Goal: Task Accomplishment & Management: Use online tool/utility

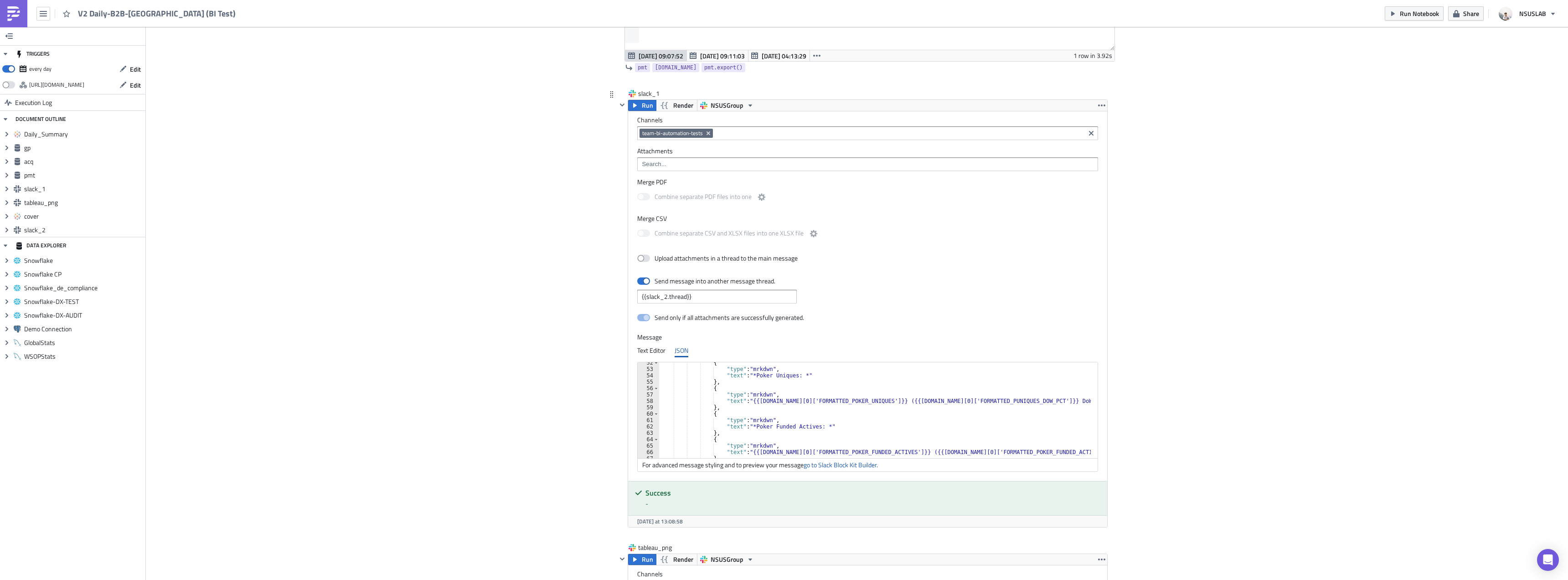
scroll to position [356, 0]
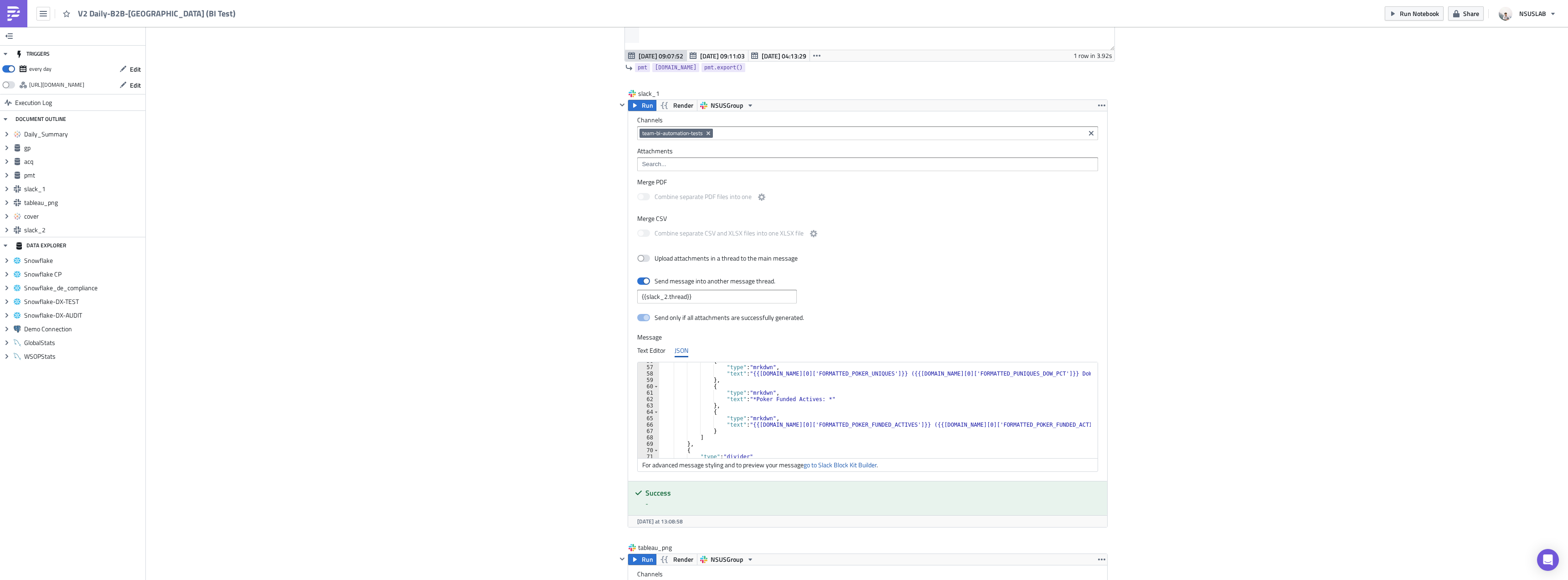
click at [537, 211] on div "Cover Image BI Automated Tableau Reporting Execution Log V2 Daily-B2B-Brazil (B…" at bounding box center [856, 240] width 1422 height 2890
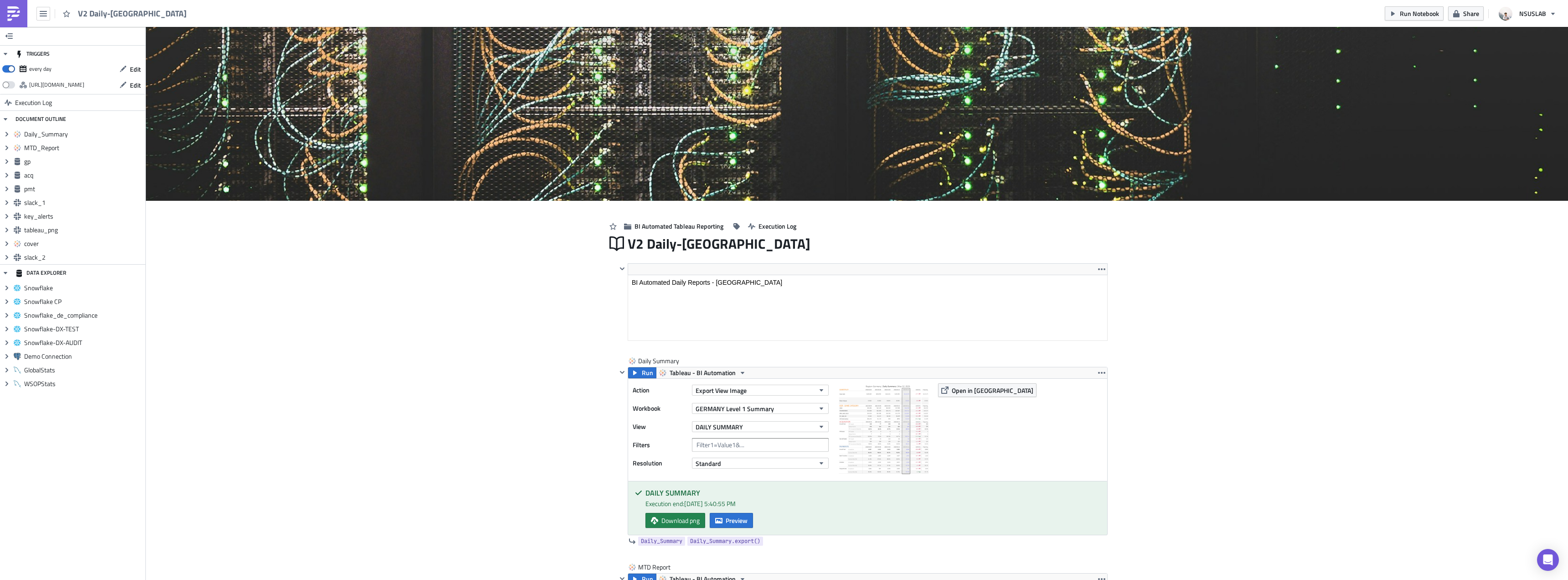
scroll to position [104, 490]
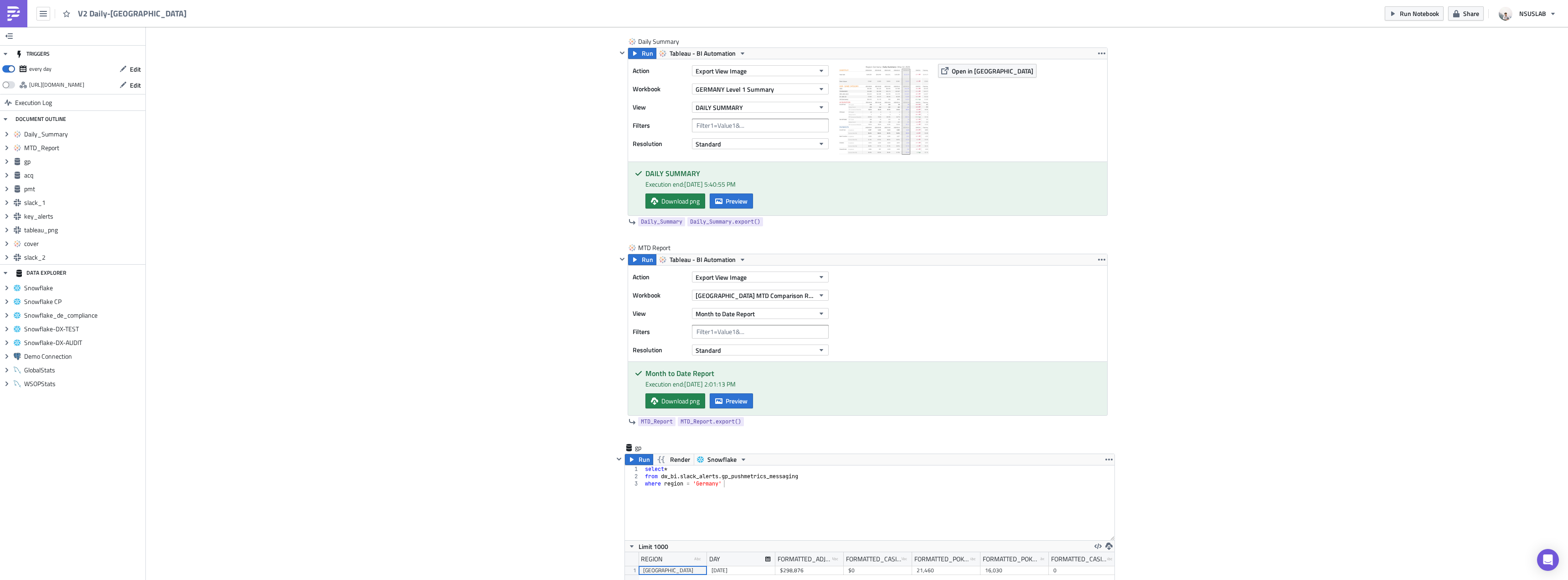
scroll to position [228, 0]
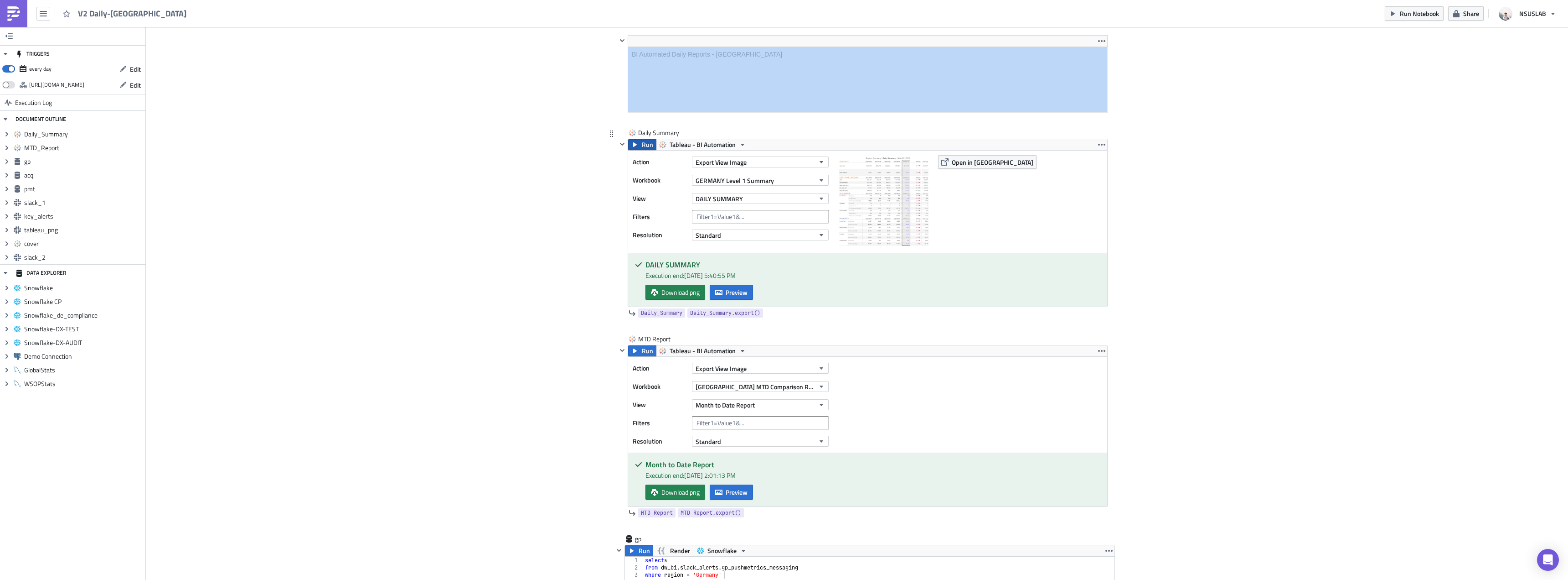
click at [628, 147] on button "Run" at bounding box center [642, 144] width 28 height 11
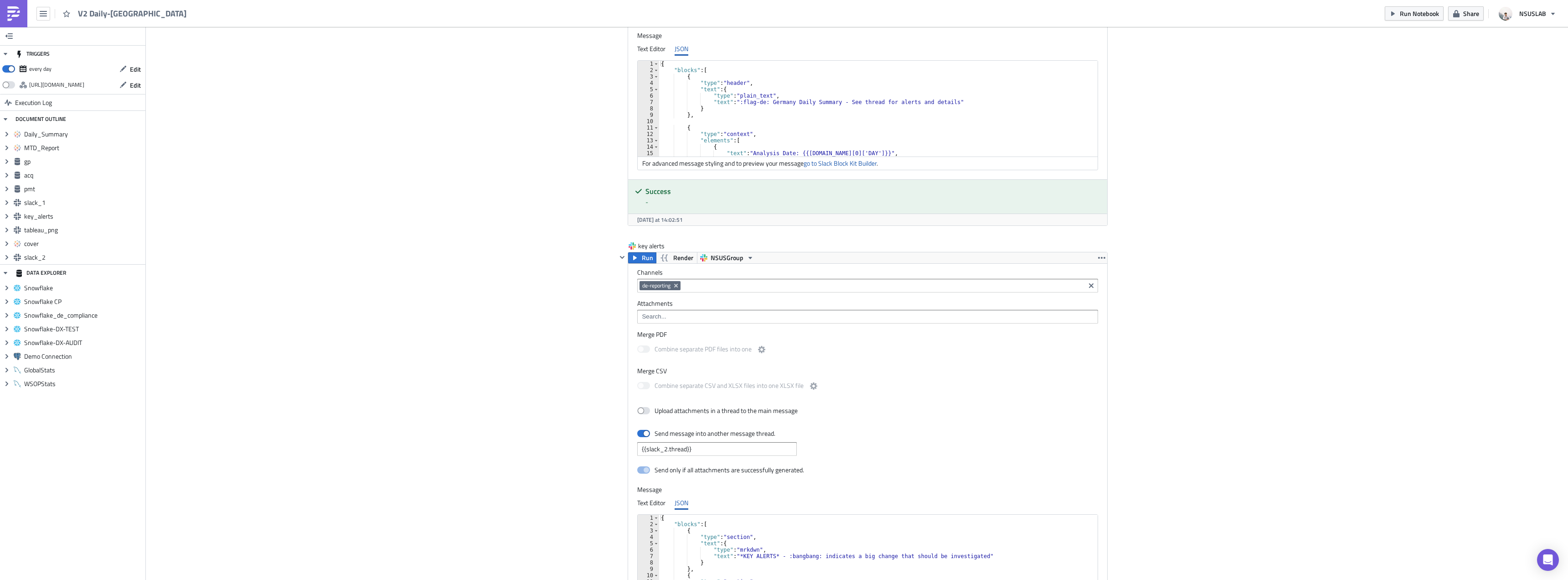
scroll to position [1744, 0]
click at [1099, 258] on icon "button" at bounding box center [1102, 257] width 7 height 7
click at [1090, 294] on div "Remove" at bounding box center [1104, 297] width 60 height 9
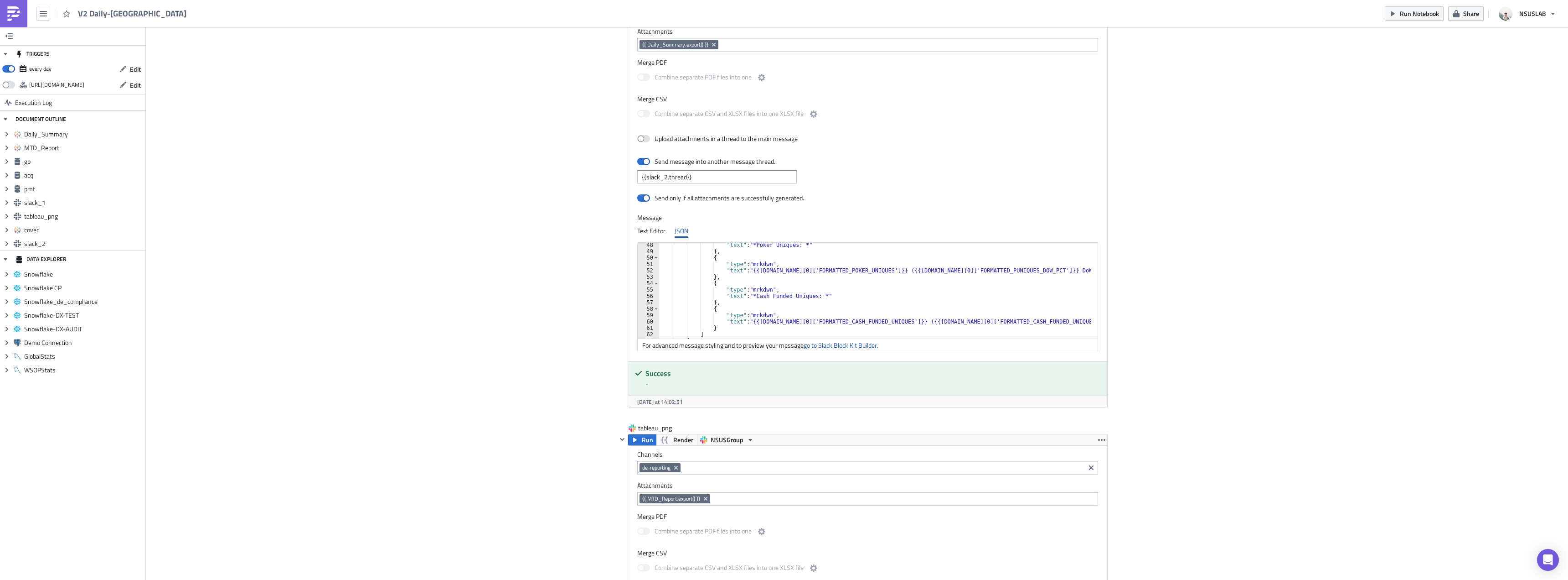
scroll to position [328, 0]
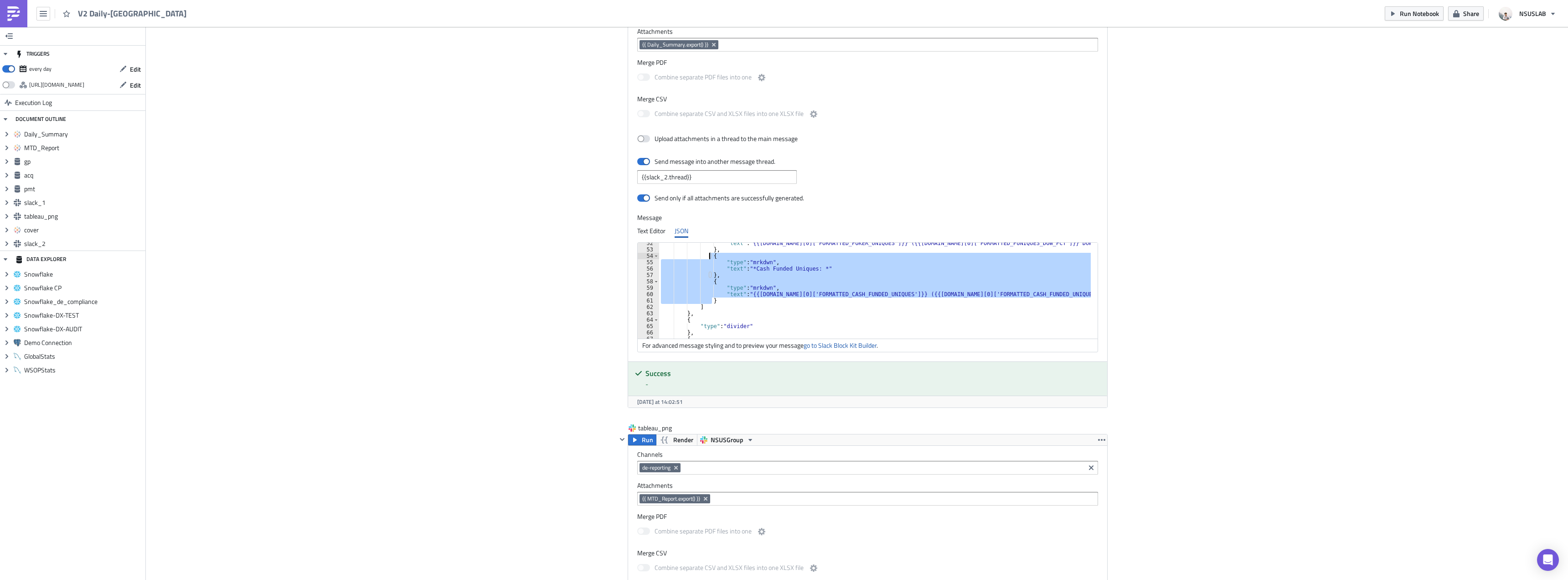
drag, startPoint x: 715, startPoint y: 302, endPoint x: 704, endPoint y: 256, distance: 47.3
click at [704, 256] on div ""text" : "{{gp.data[0]['FORMATTED_POKER_UNIQUES']}} ({{gp.data[0]['FORMATTED_PU…" at bounding box center [875, 294] width 432 height 109
paste textarea "}"
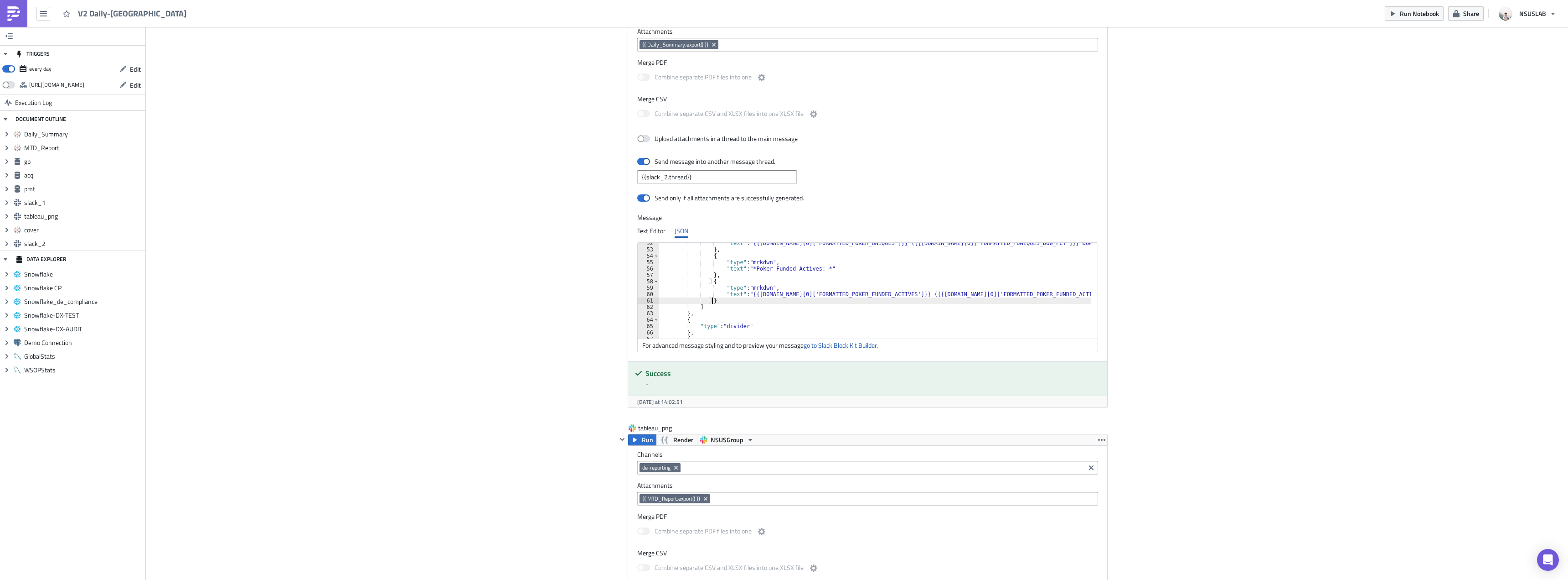
click at [836, 319] on div ""text" : "{{gp.data[0]['FORMATTED_POKER_UNIQUES']}} ({{gp.data[0]['FORMATTED_PU…" at bounding box center [875, 294] width 432 height 109
type textarea "{"
click at [467, 305] on div "Cover Image BI Automated Tableau Reporting Execution Log V2 Daily-Germany <p>BI…" at bounding box center [856, 28] width 1422 height 3103
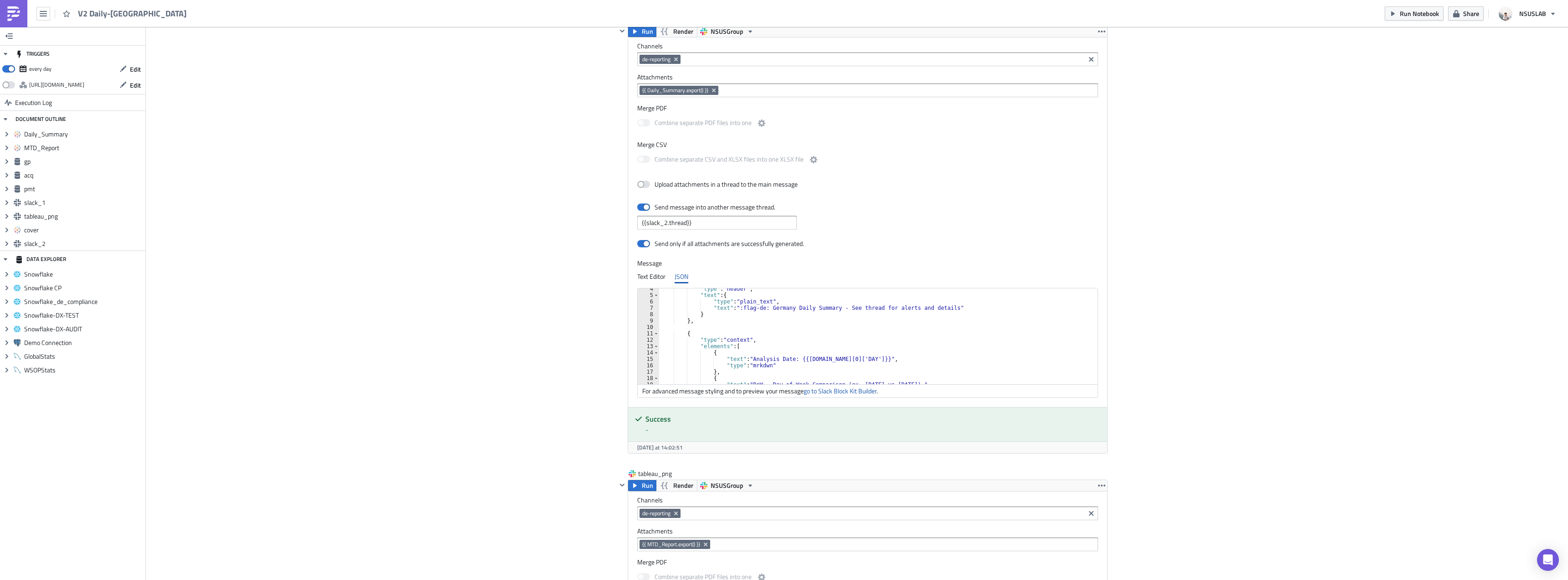
scroll to position [0, 0]
click at [463, 276] on div "Cover Image BI Automated Tableau Reporting Execution Log V2 Daily-Germany <p>BI…" at bounding box center [856, 74] width 1422 height 3103
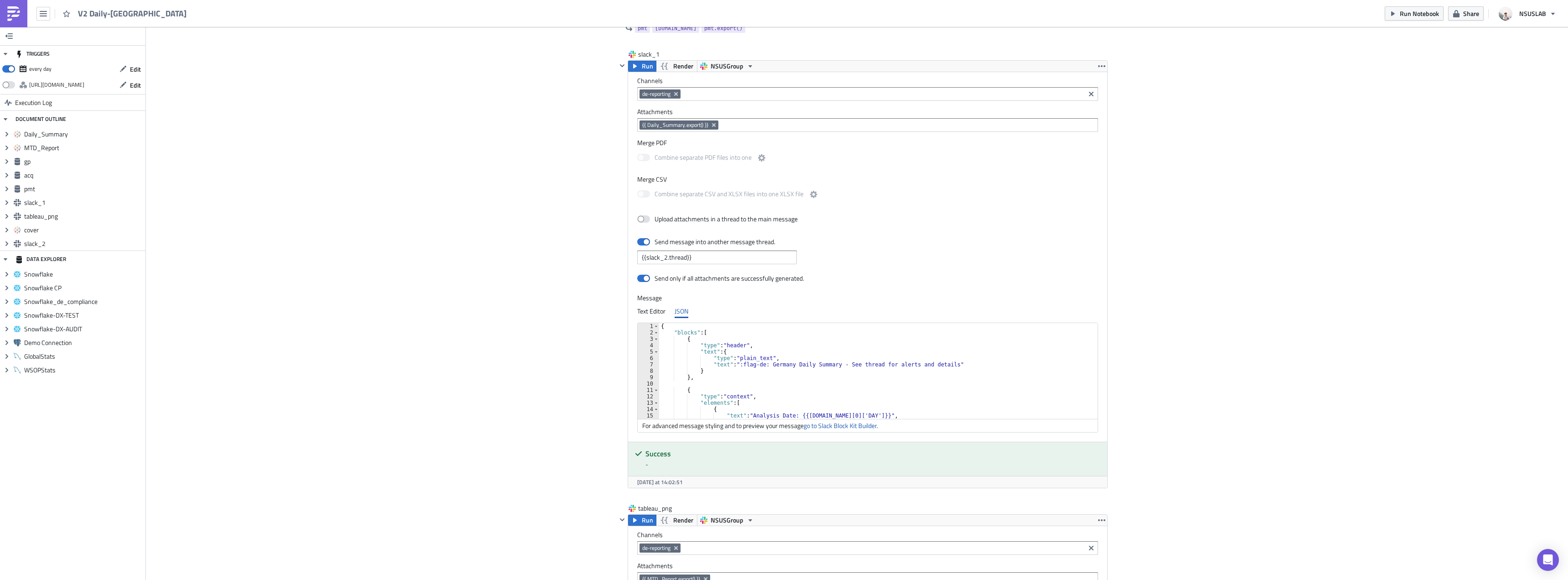
scroll to position [1596, 0]
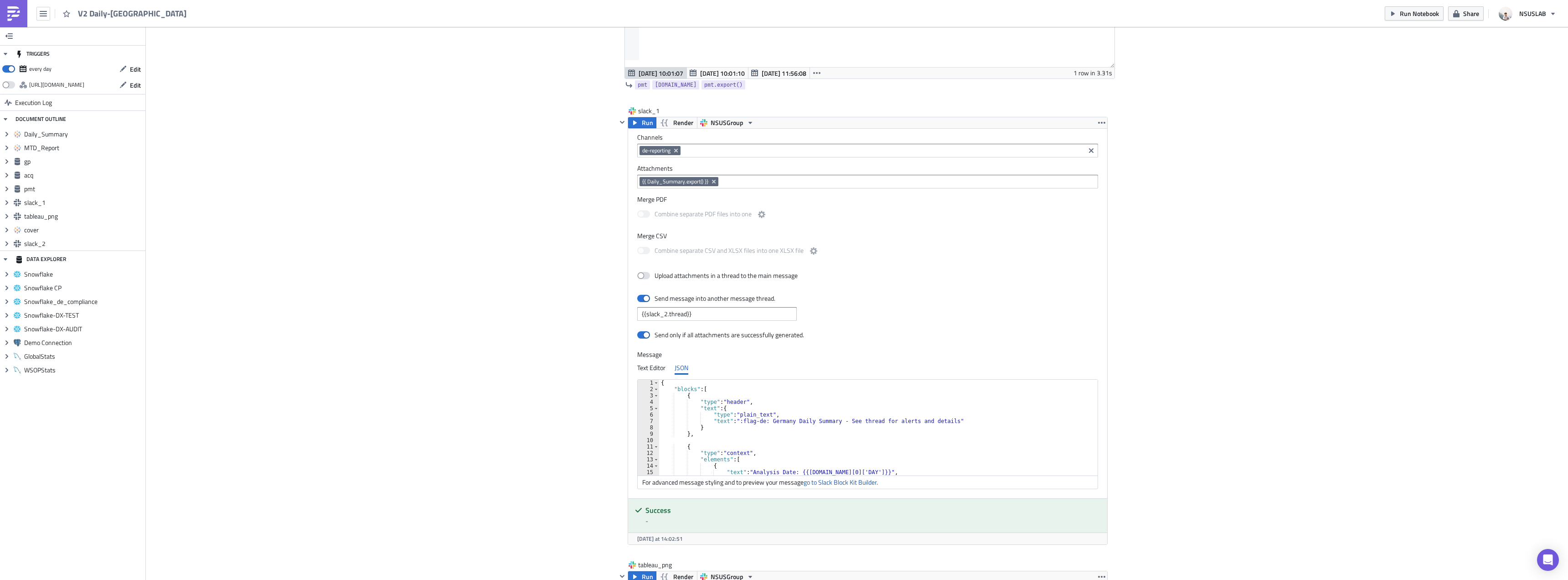
click at [468, 329] on div "Cover Image BI Automated Tableau Reporting Execution Log V2 Daily-Germany <p>BI…" at bounding box center [856, 165] width 1422 height 3103
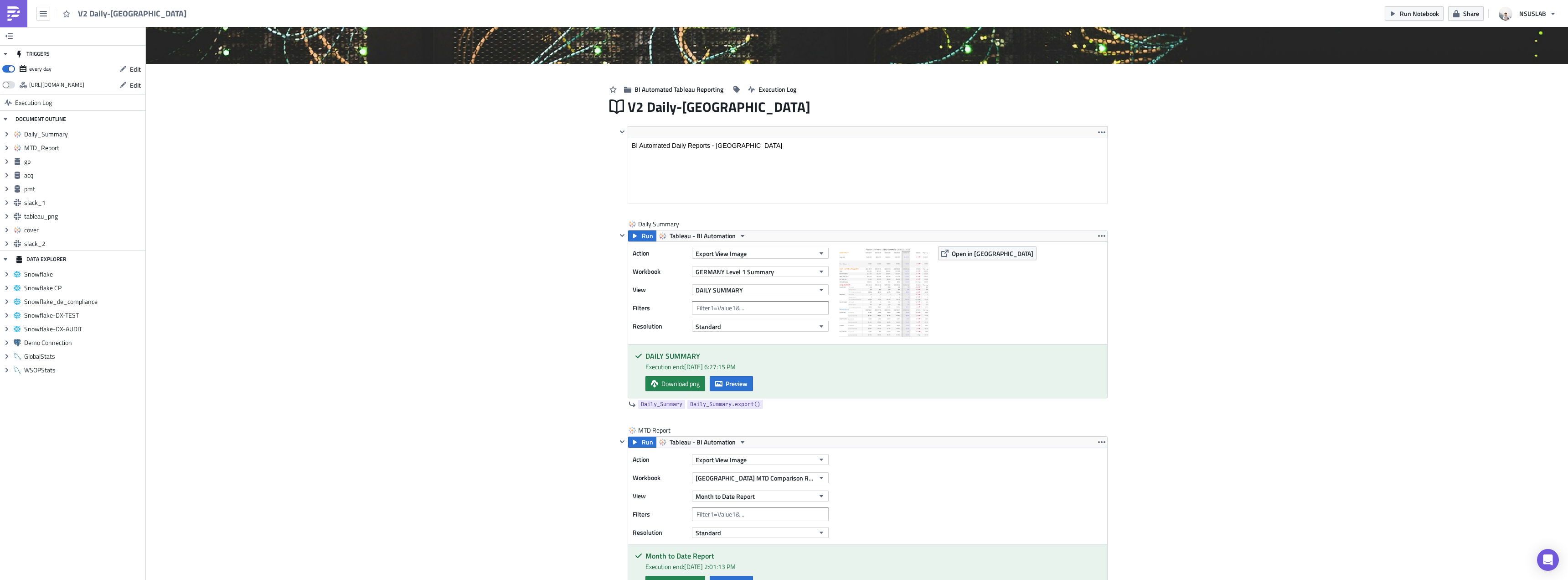
scroll to position [0, 0]
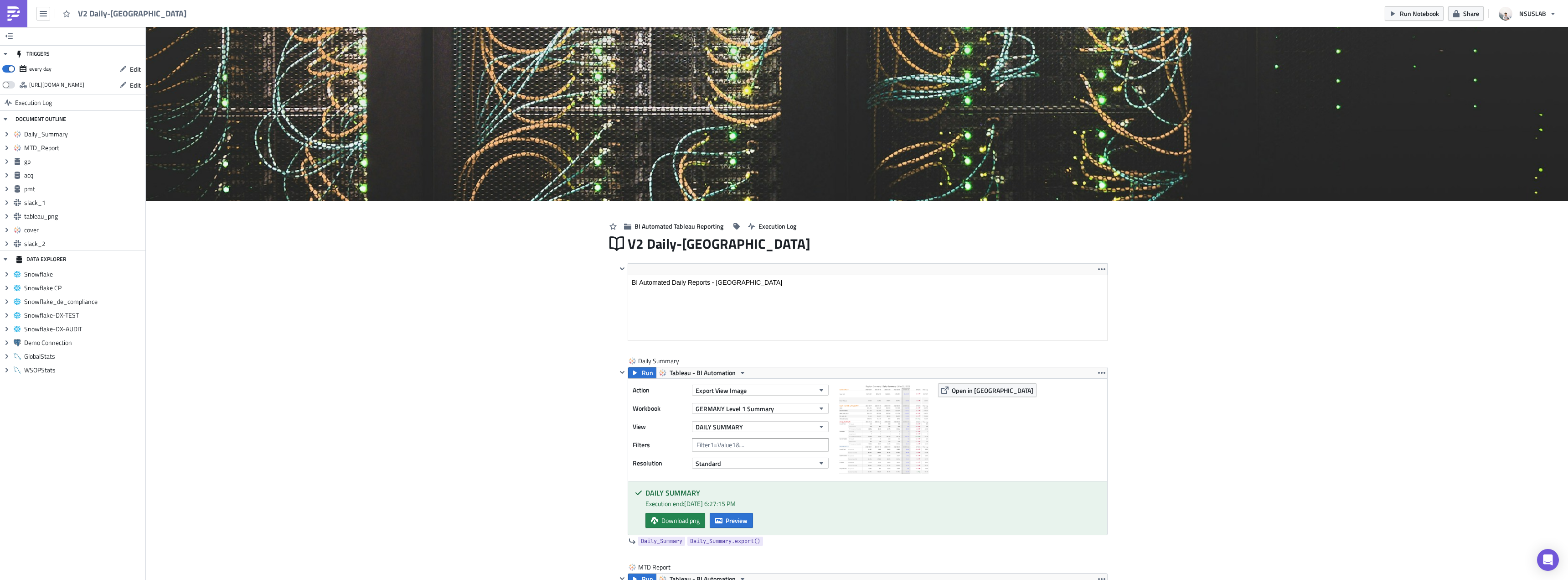
click at [607, 222] on button "button" at bounding box center [613, 226] width 13 height 14
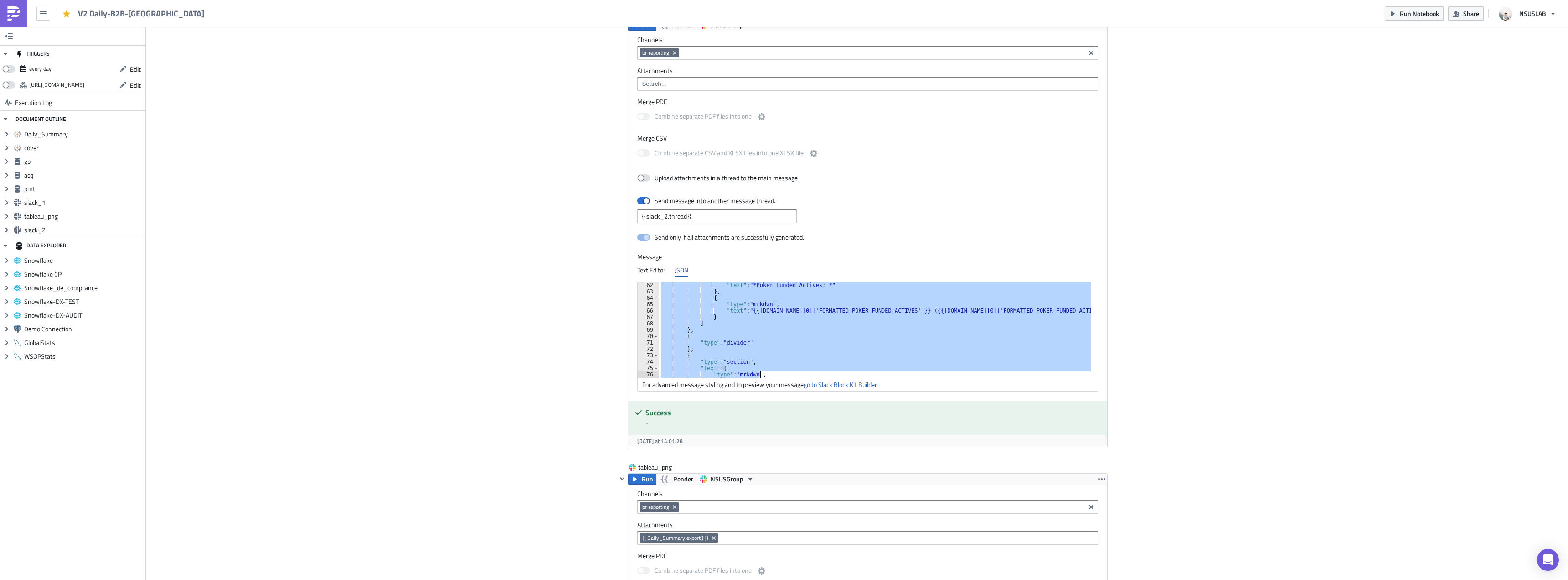
scroll to position [402, 0]
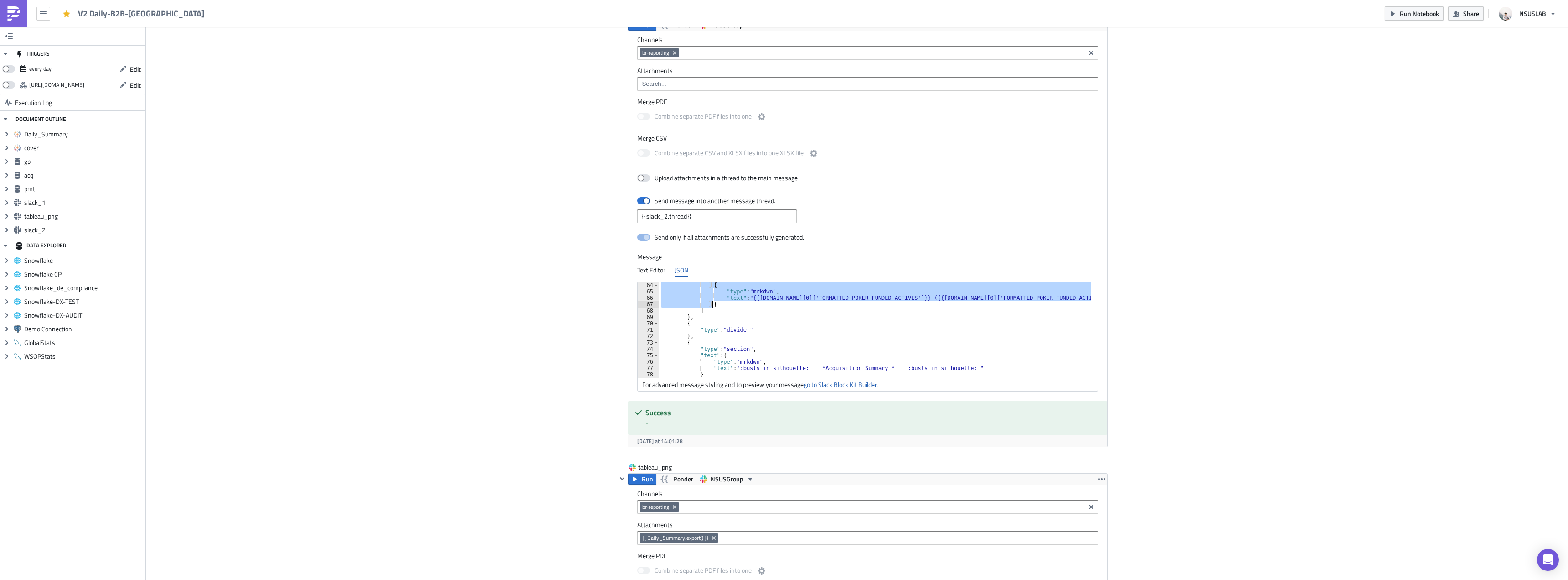
drag, startPoint x: 706, startPoint y: 334, endPoint x: 743, endPoint y: 302, distance: 48.9
click at [743, 302] on div "{ "type" : "mrkdwn" , "text" : "{{gp.data[0]['FORMATTED_POKER_FUNDED_ACTIVES']}…" at bounding box center [875, 336] width 432 height 109
drag, startPoint x: 851, startPoint y: 343, endPoint x: 989, endPoint y: 330, distance: 138.6
click at [851, 344] on div "{ "type" : "mrkdwn" , "text" : "{{gp.data[0]['FORMATTED_POKER_FUNDED_ACTIVES']}…" at bounding box center [875, 336] width 432 height 109
type textarea "{"
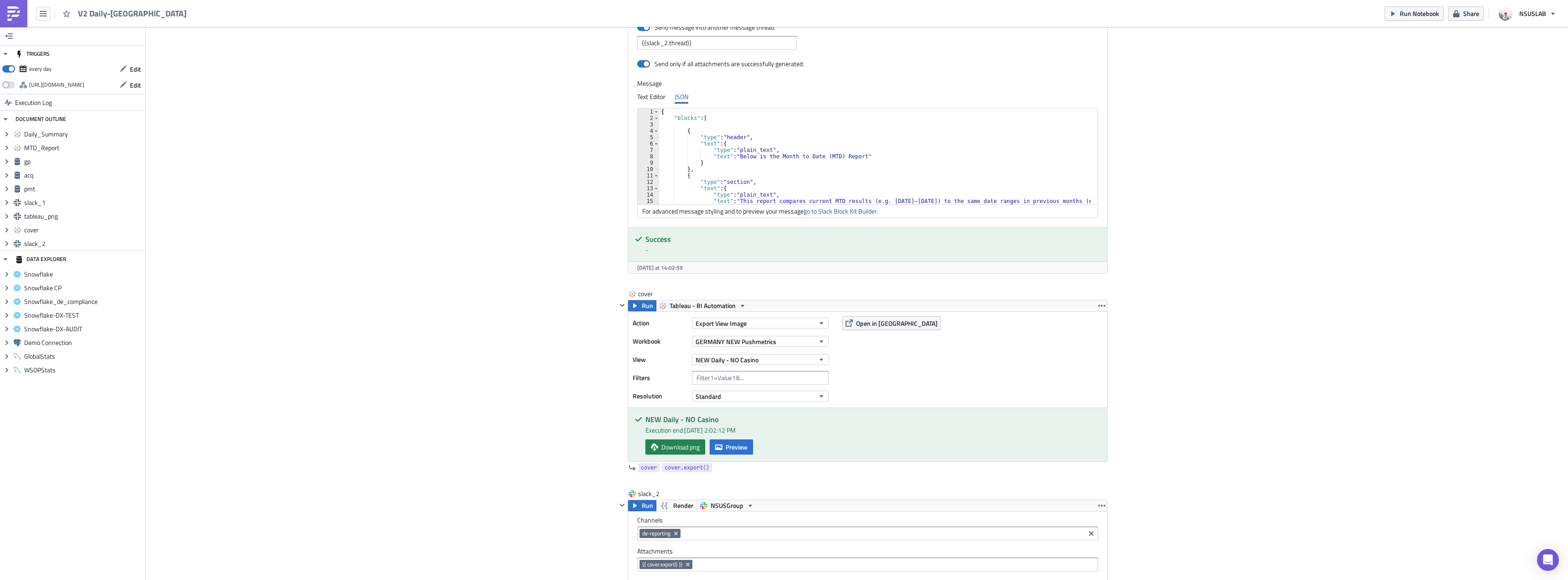
scroll to position [2280, 0]
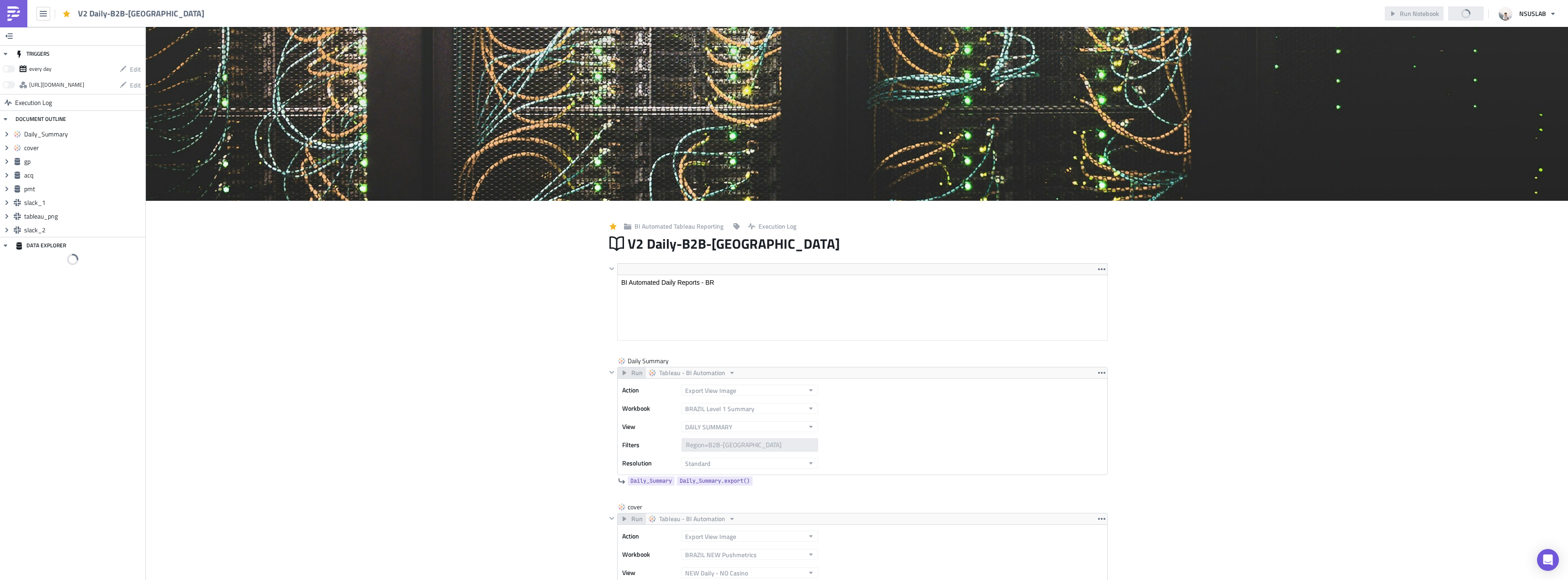
scroll to position [104, 490]
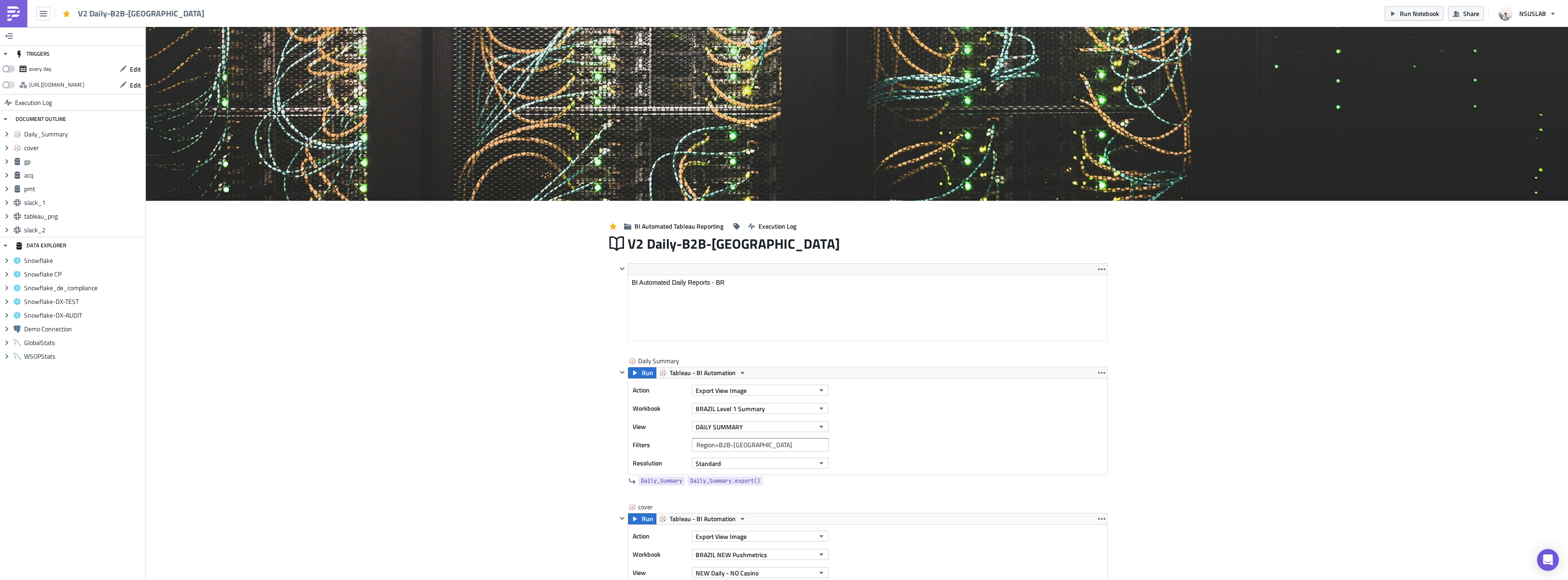
click at [9, 68] on span at bounding box center [9, 68] width 12 height 7
click at [9, 68] on input "checkbox" at bounding box center [7, 66] width 6 height 6
checkbox input "true"
